Goal: Task Accomplishment & Management: Use online tool/utility

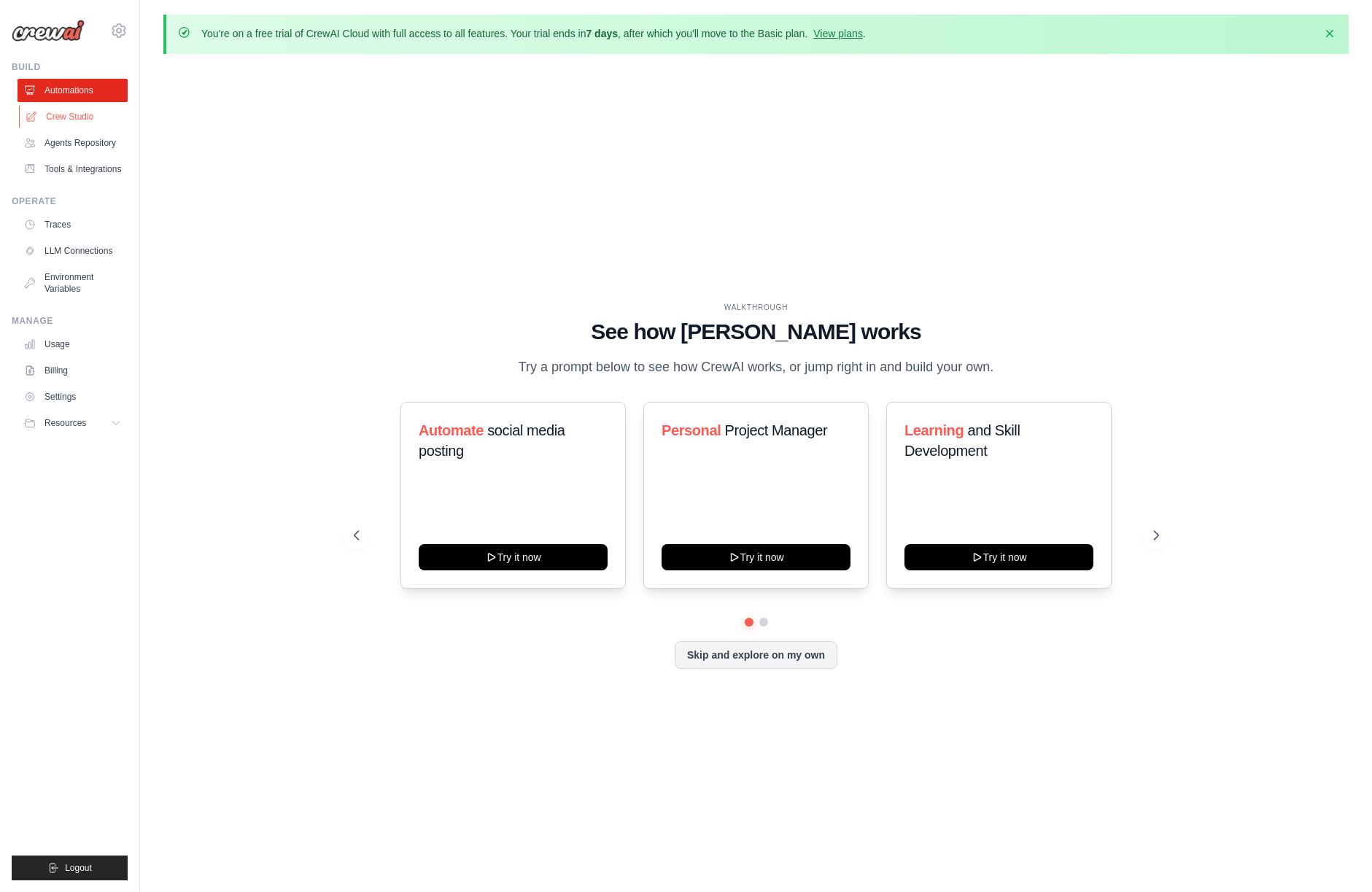
click at [110, 117] on link "Crew Studio" at bounding box center [74, 117] width 110 height 23
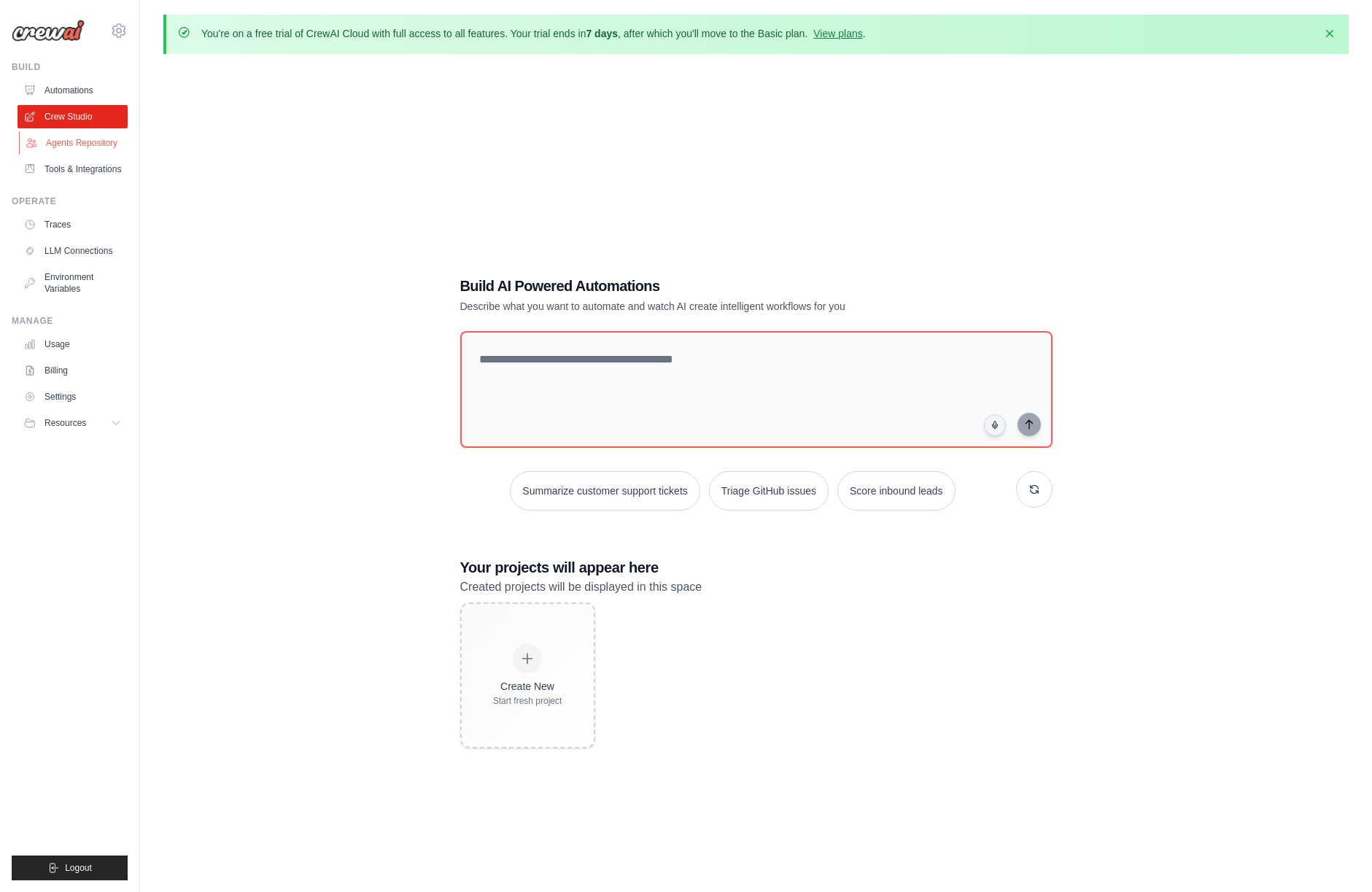
click at [110, 138] on link "Agents Repository" at bounding box center [74, 143] width 110 height 23
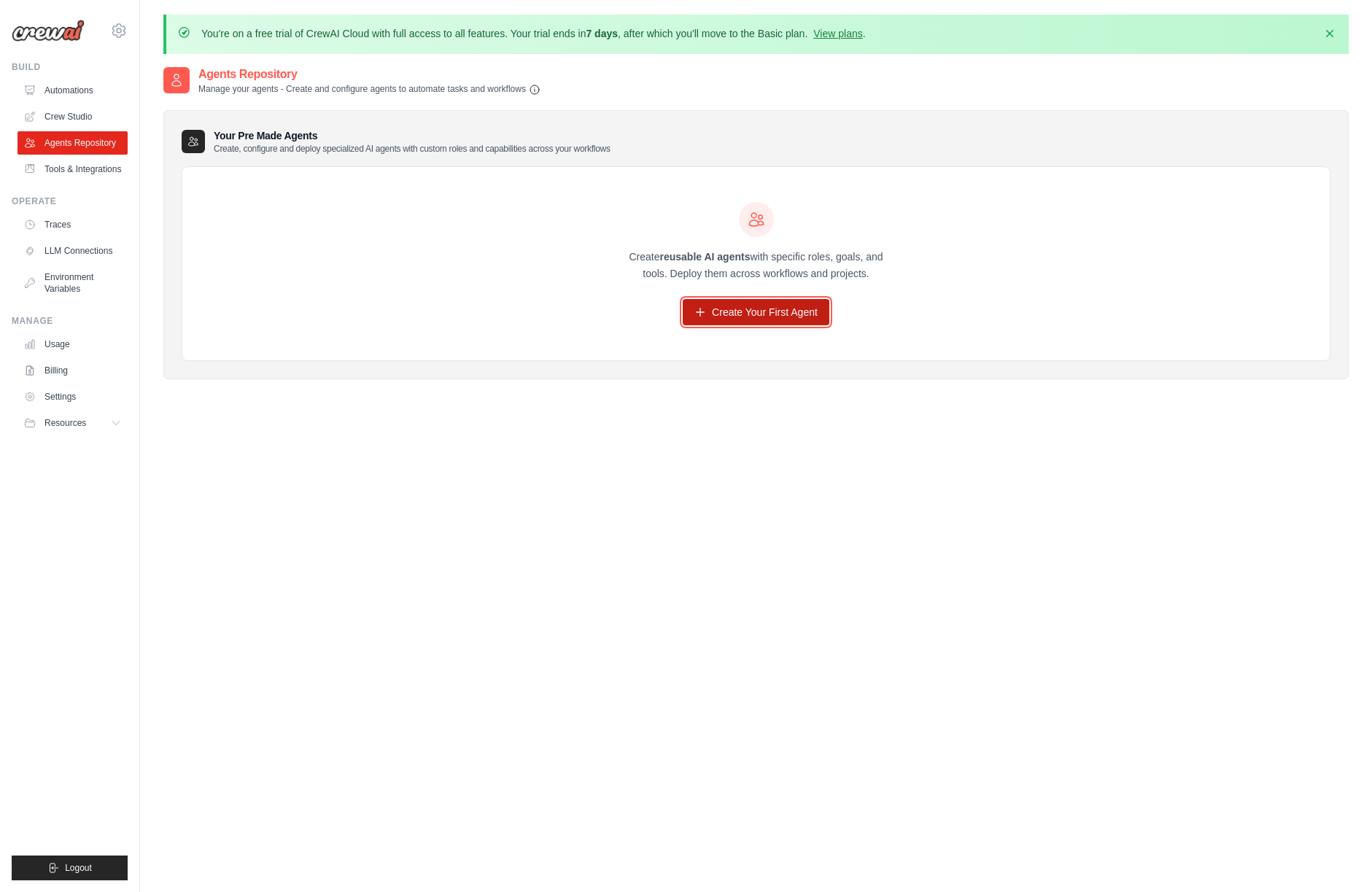
click at [799, 308] on link "Create Your First Agent" at bounding box center [755, 313] width 146 height 26
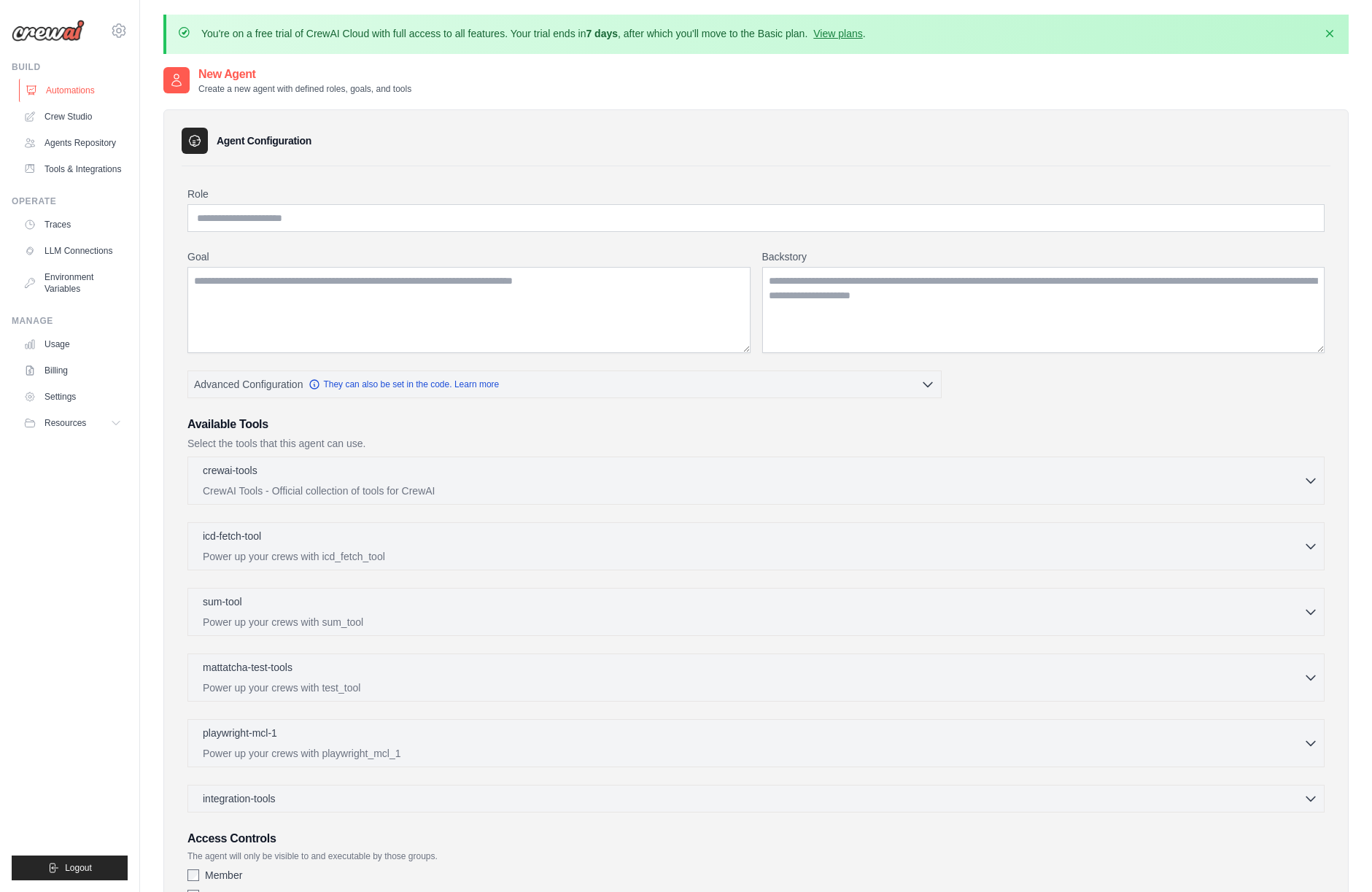
click at [92, 80] on link "Automations" at bounding box center [74, 91] width 110 height 23
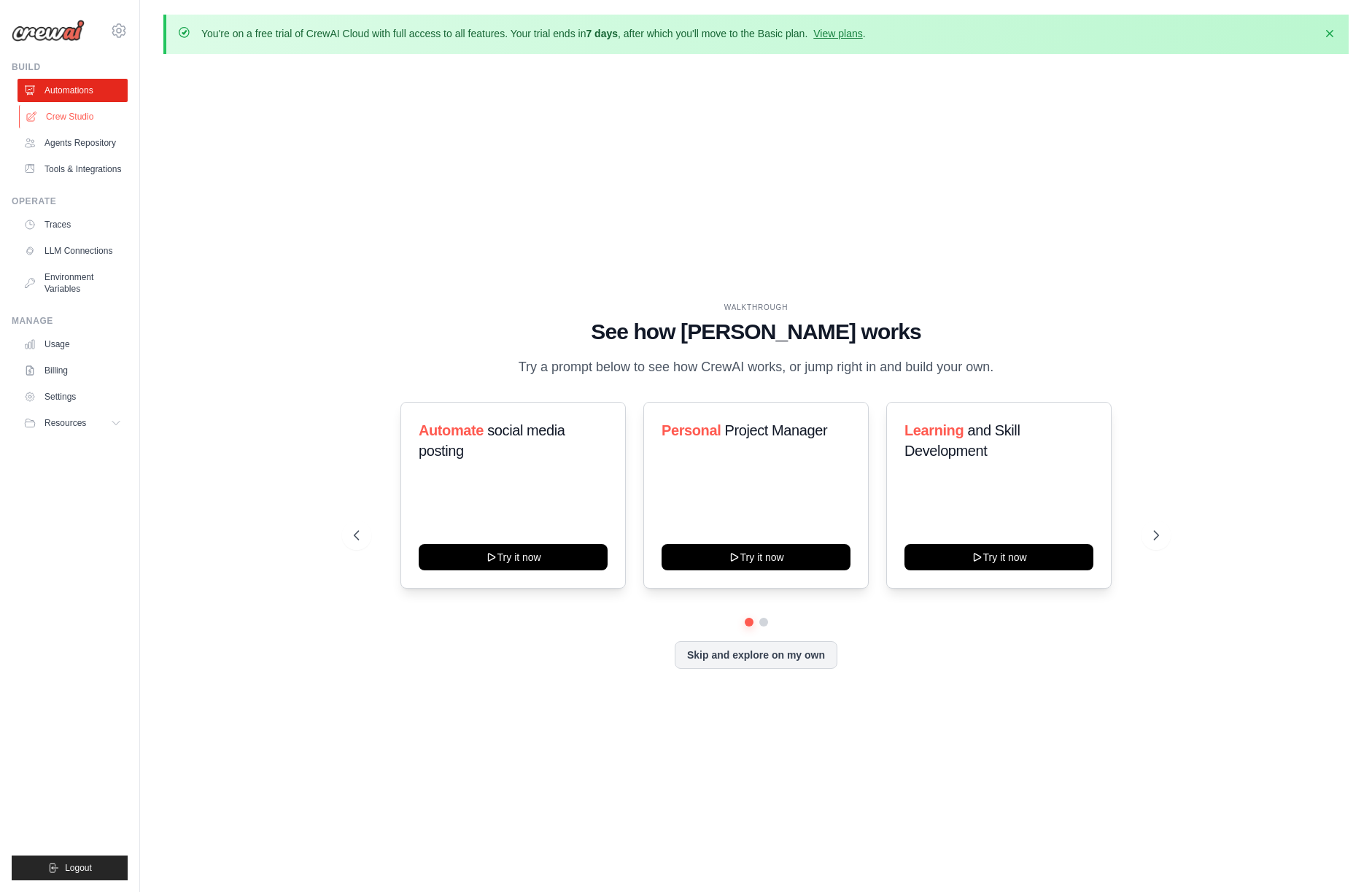
click at [92, 111] on link "Crew Studio" at bounding box center [74, 117] width 110 height 23
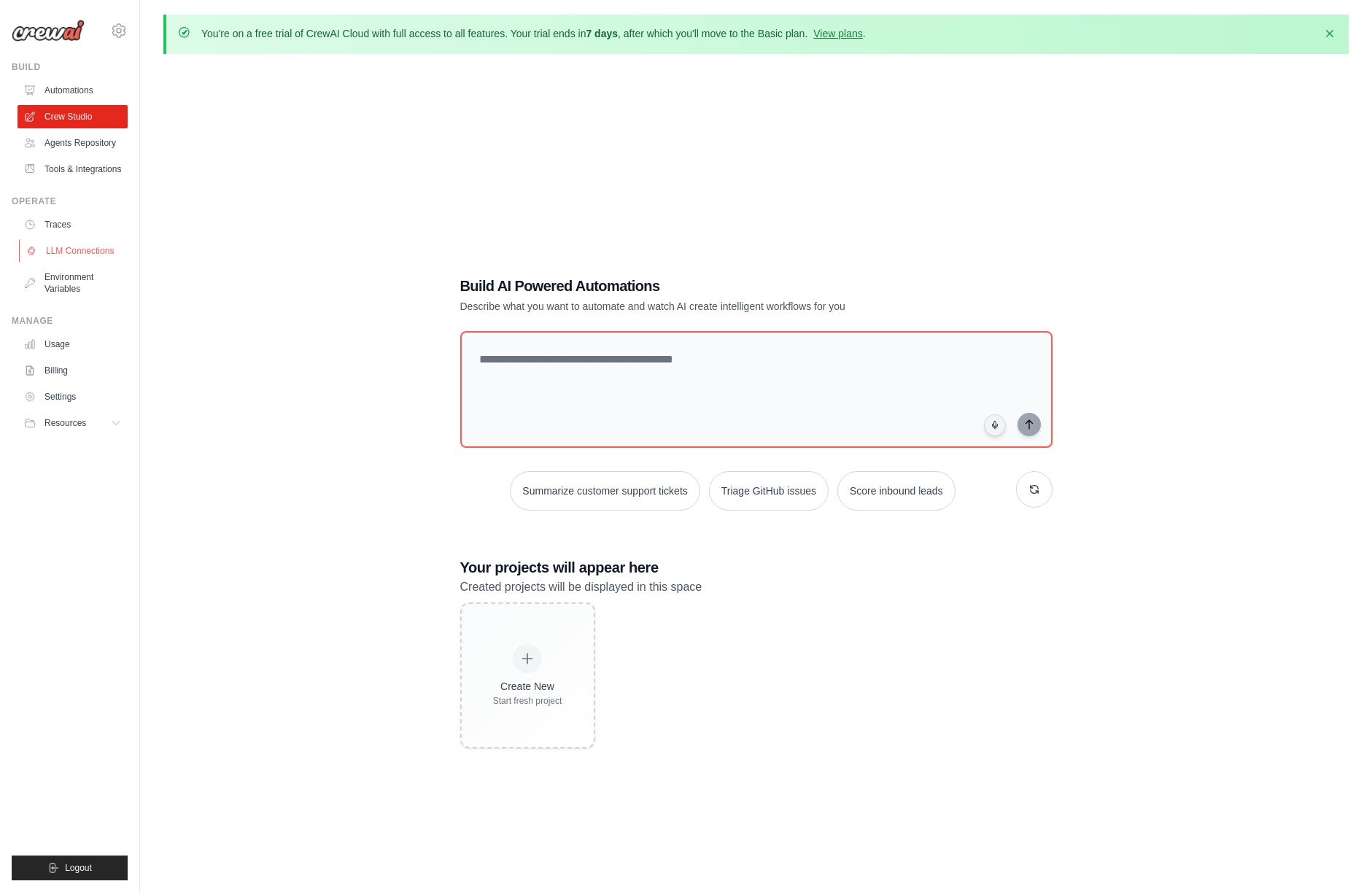
click at [101, 245] on link "LLM Connections" at bounding box center [74, 251] width 110 height 23
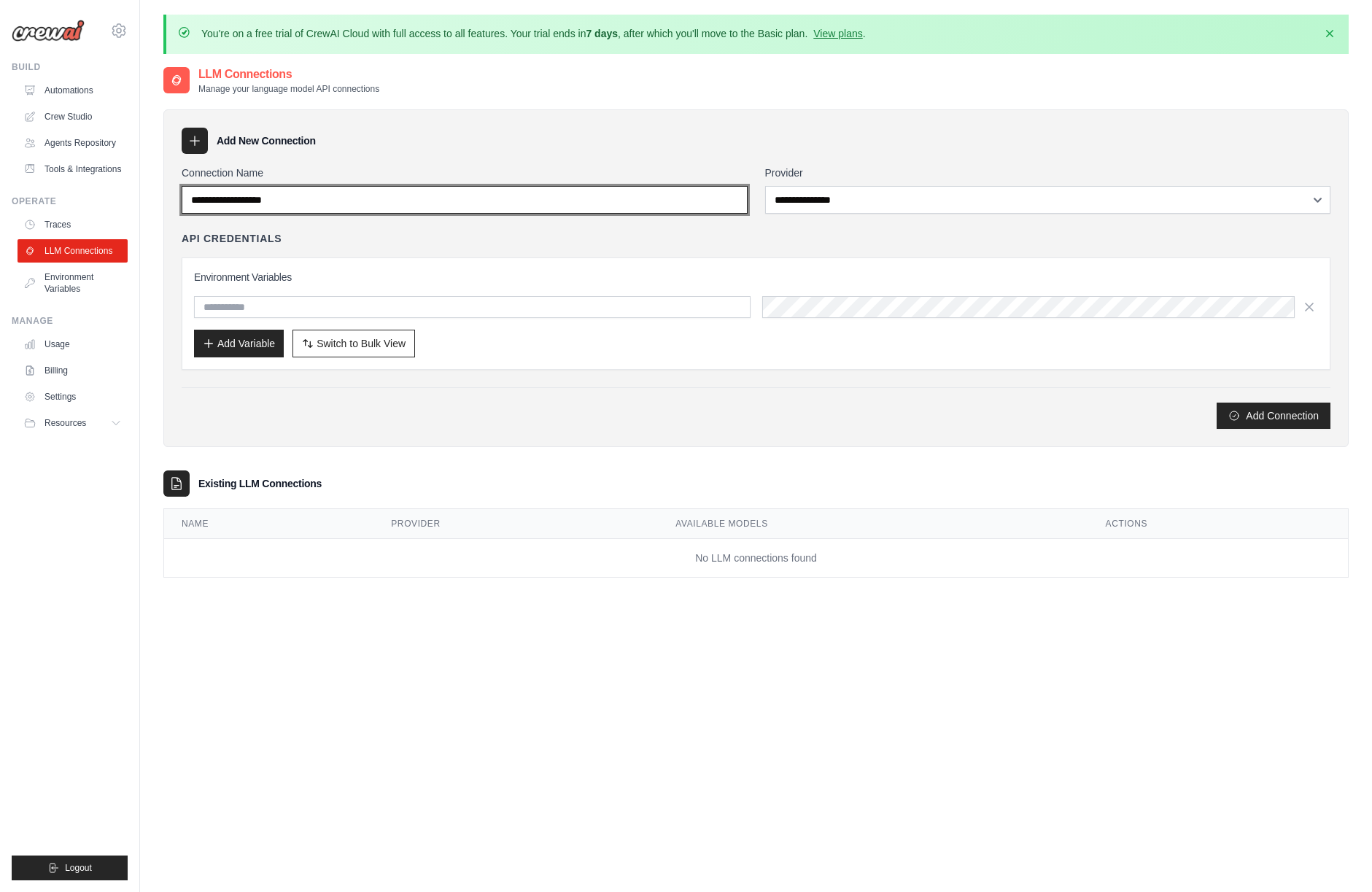
click at [325, 193] on input "Connection Name" at bounding box center [465, 200] width 566 height 28
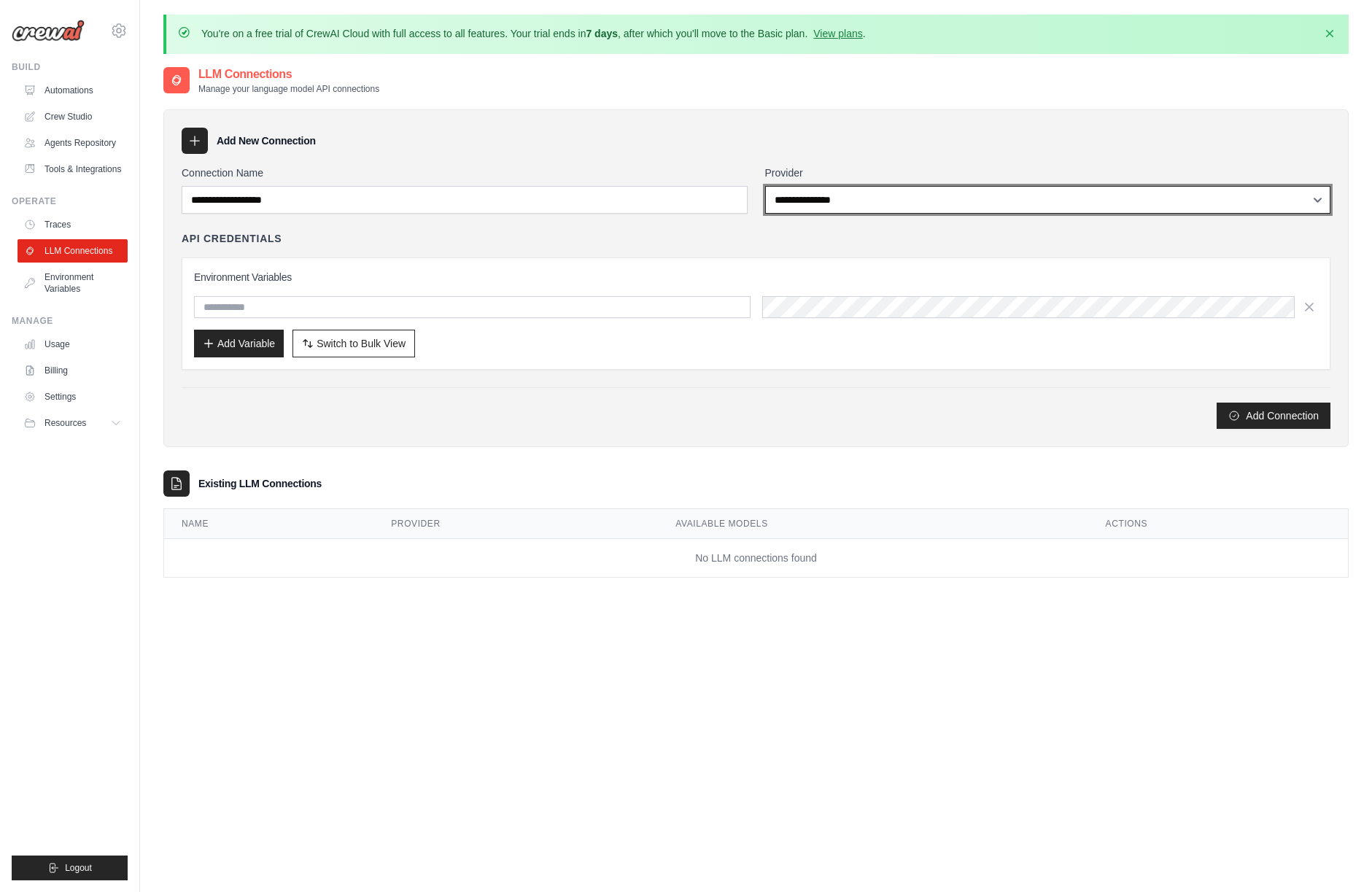
click at [836, 188] on select "**********" at bounding box center [1049, 200] width 566 height 28
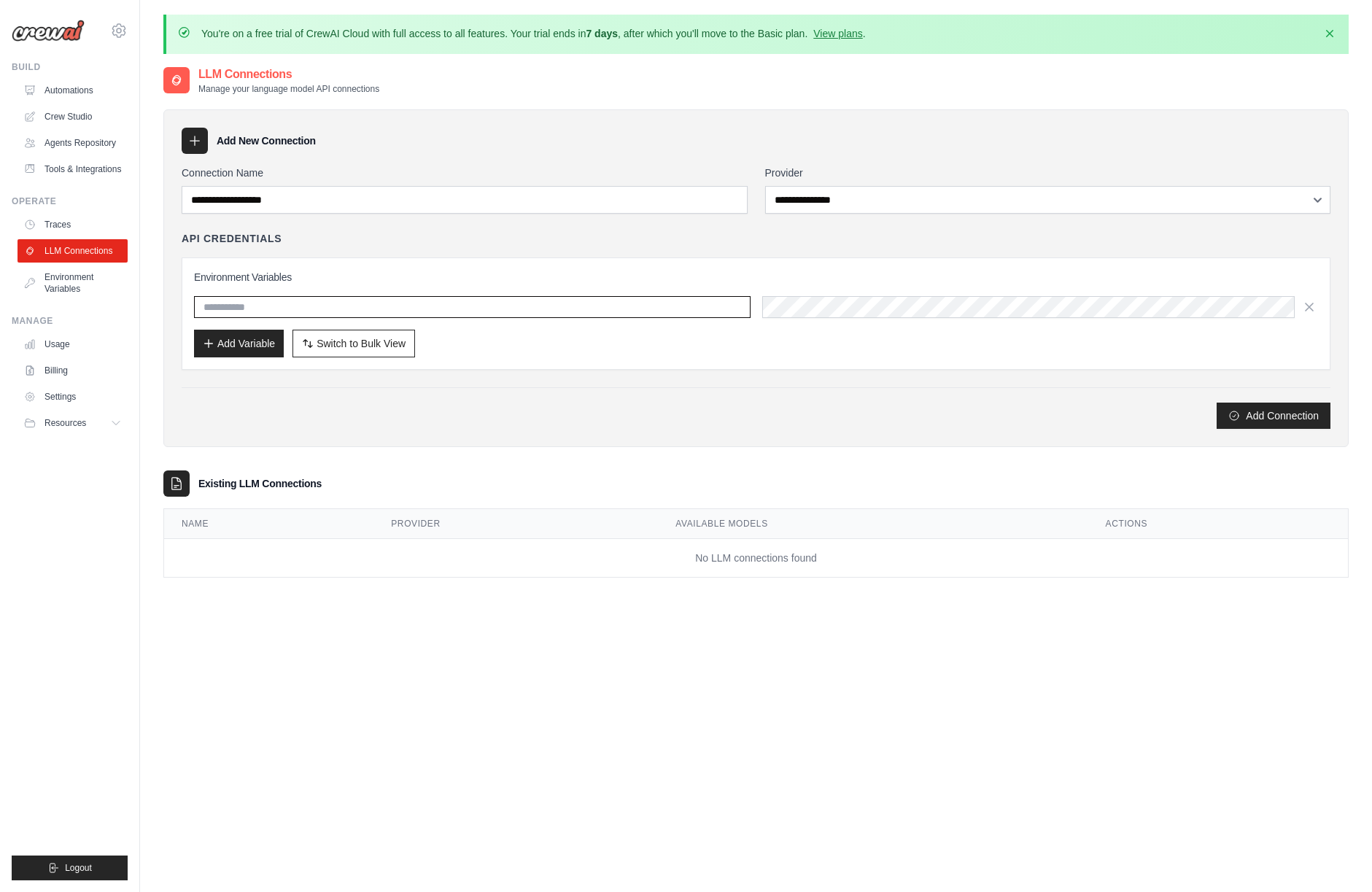
click at [521, 301] on input "text" at bounding box center [472, 307] width 556 height 22
click at [582, 279] on h3 "Environment Variables" at bounding box center [756, 277] width 1124 height 15
click at [535, 268] on div "Environment Variables Add Variable Switch to Bulk View Switch to Table View" at bounding box center [756, 313] width 1149 height 112
click at [374, 220] on div "**********" at bounding box center [756, 297] width 1149 height 263
click at [67, 88] on link "Automations" at bounding box center [74, 91] width 110 height 23
